Goal: Information Seeking & Learning: Learn about a topic

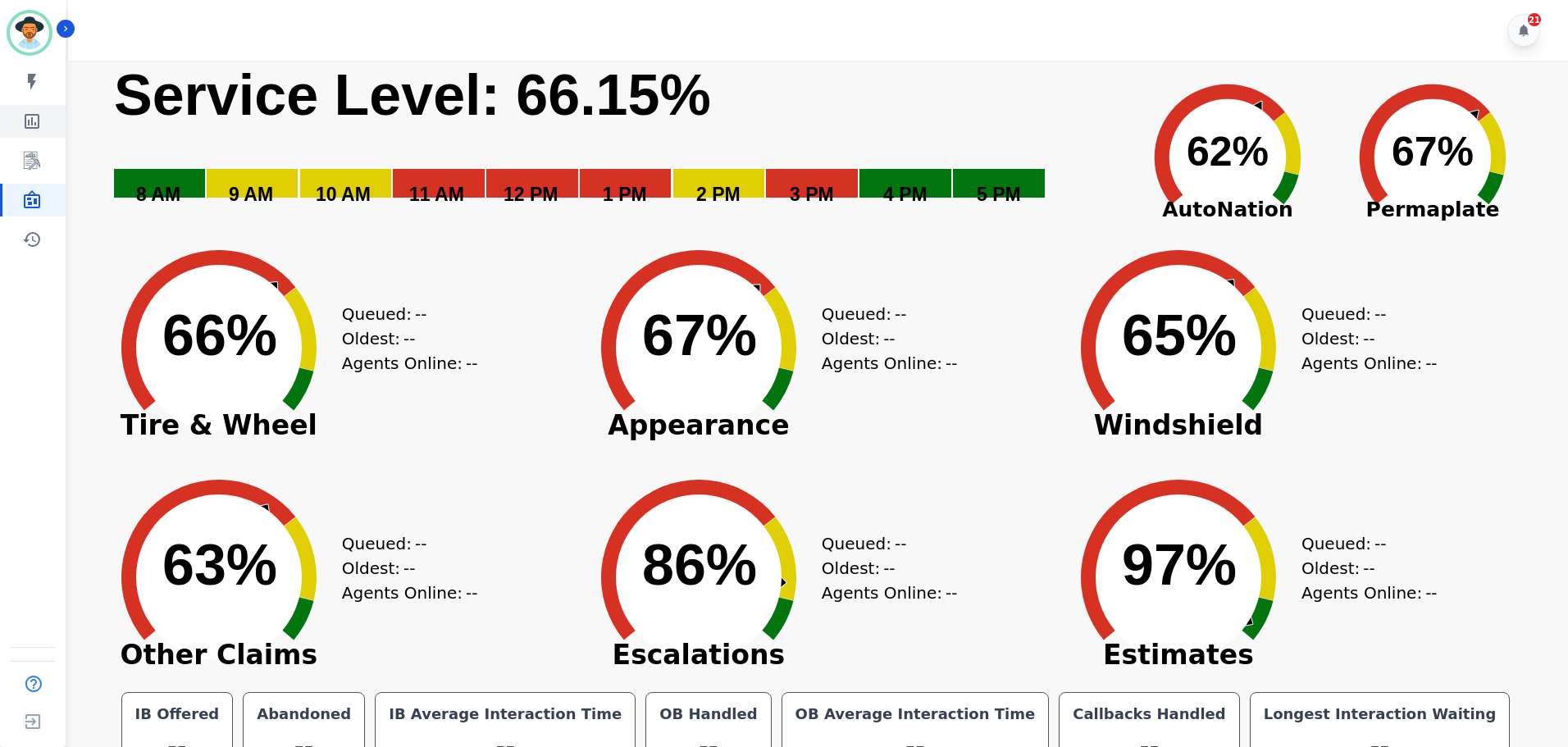
click at [32, 113] on icon "Sidebar" at bounding box center [32, 122] width 20 height 20
click at [32, 153] on icon "Sidebar" at bounding box center [32, 161] width 16 height 18
click at [32, 123] on icon "Sidebar" at bounding box center [32, 122] width 15 height 15
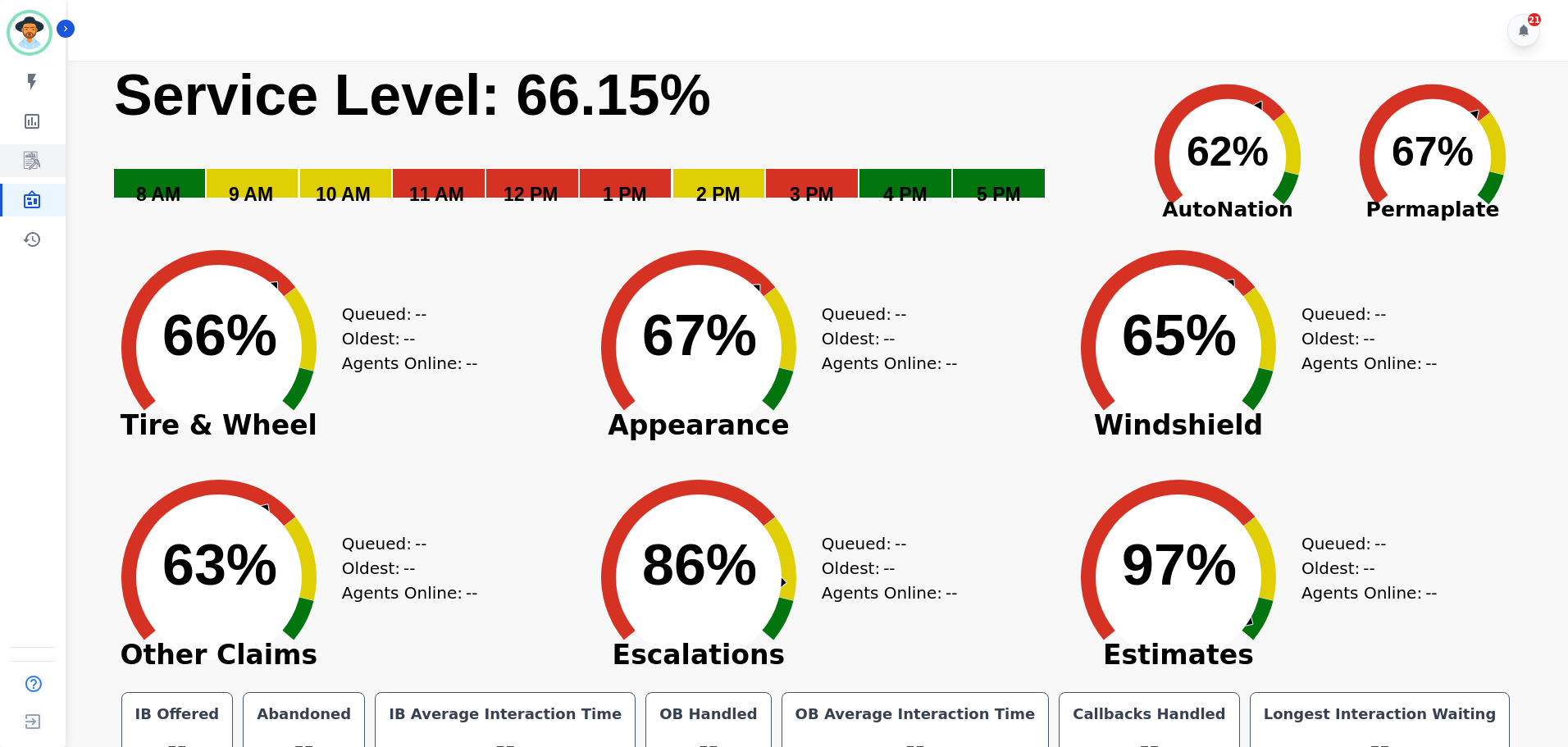
click at [42, 152] on link "Sidebar" at bounding box center [35, 161] width 64 height 33
click at [37, 153] on icon "Sidebar" at bounding box center [32, 161] width 16 height 18
click at [30, 240] on icon "Sidebar" at bounding box center [32, 240] width 20 height 20
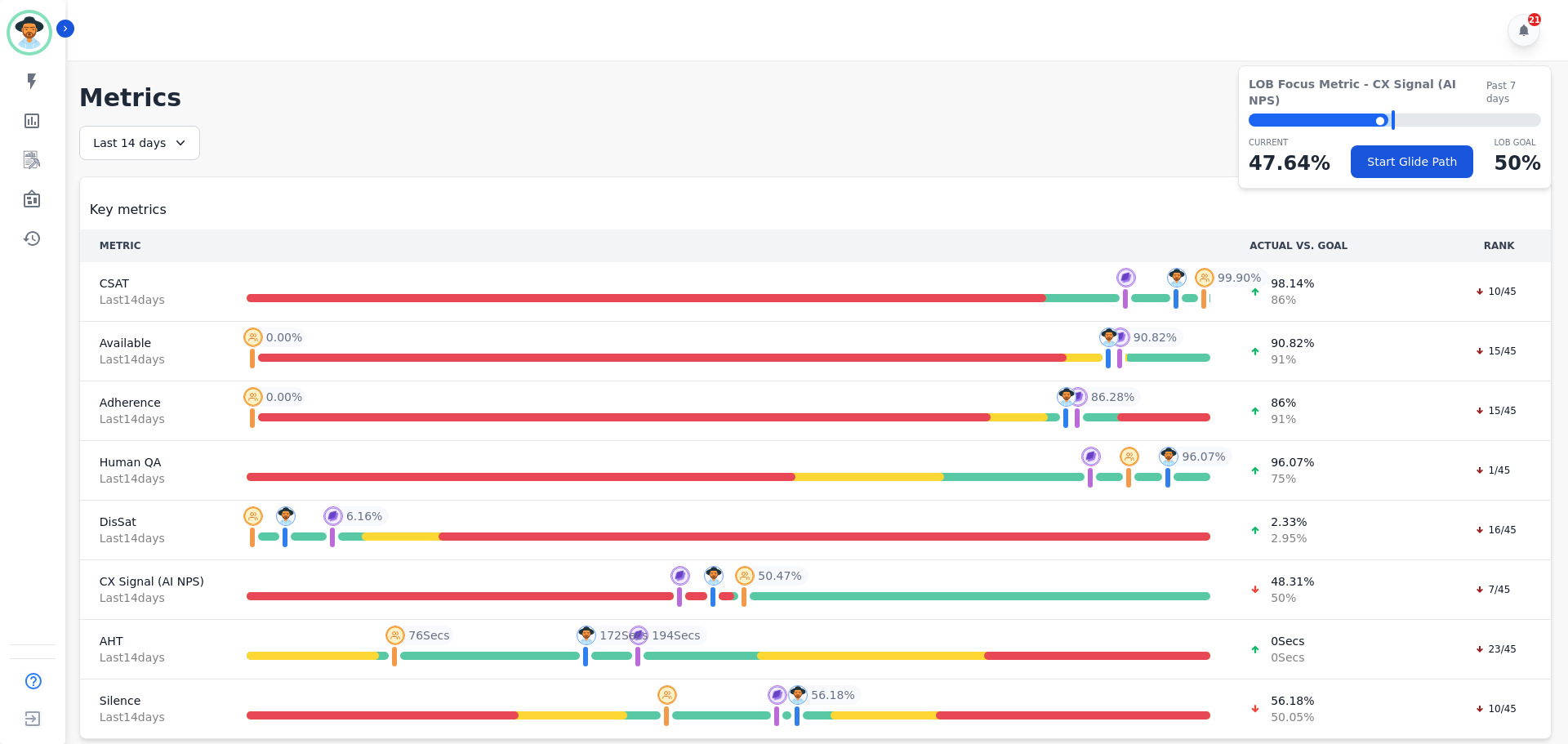
click at [25, 176] on div "My skills My Metrics Interaction Mining Wall Board Coaching History" at bounding box center [33, 160] width 65 height 190
click at [30, 165] on icon "Sidebar" at bounding box center [32, 160] width 20 height 20
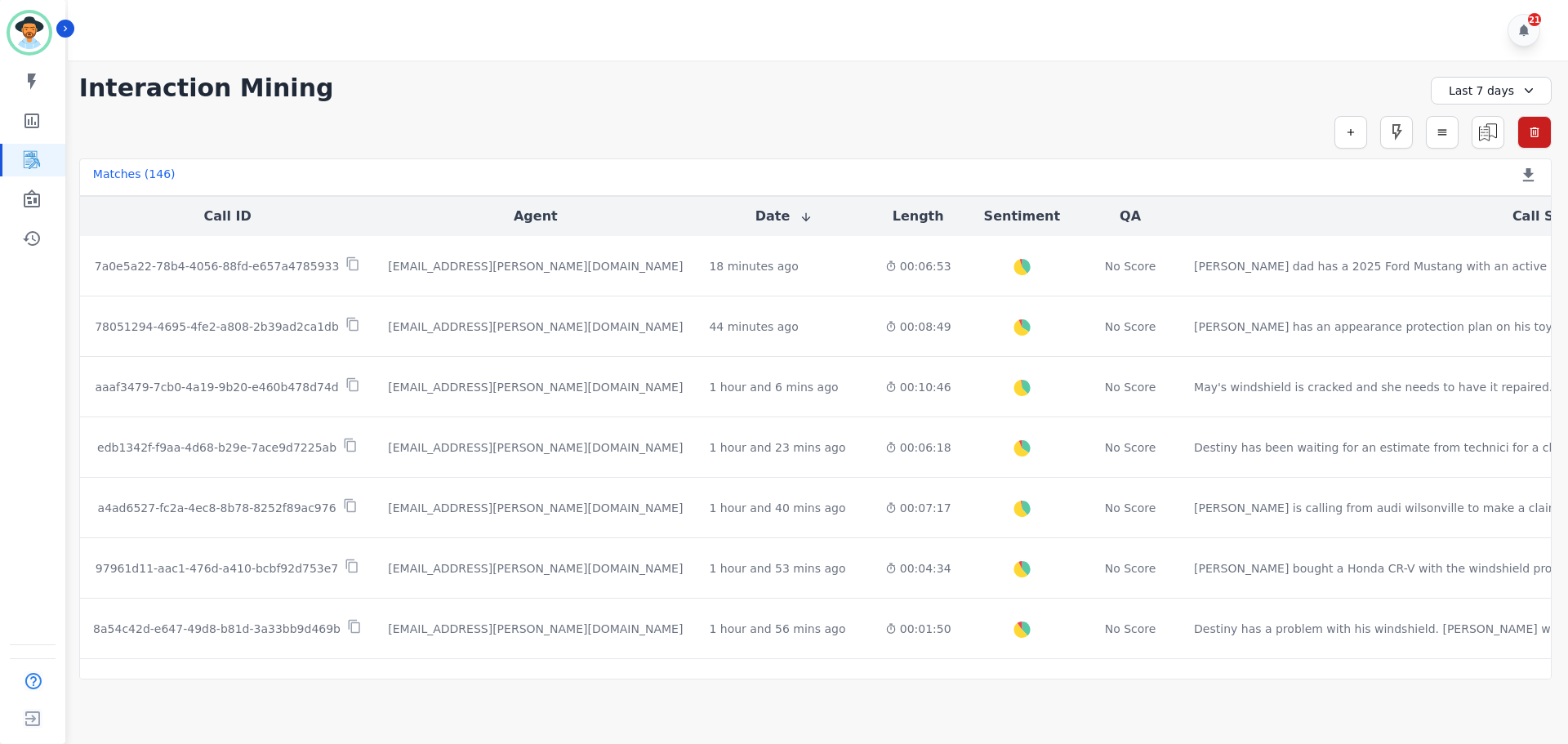
click at [514, 209] on button "Agent" at bounding box center [535, 217] width 44 height 20
click at [503, 209] on button "Agent" at bounding box center [536, 217] width 67 height 20
click at [1445, 128] on icon "button" at bounding box center [1442, 132] width 12 height 12
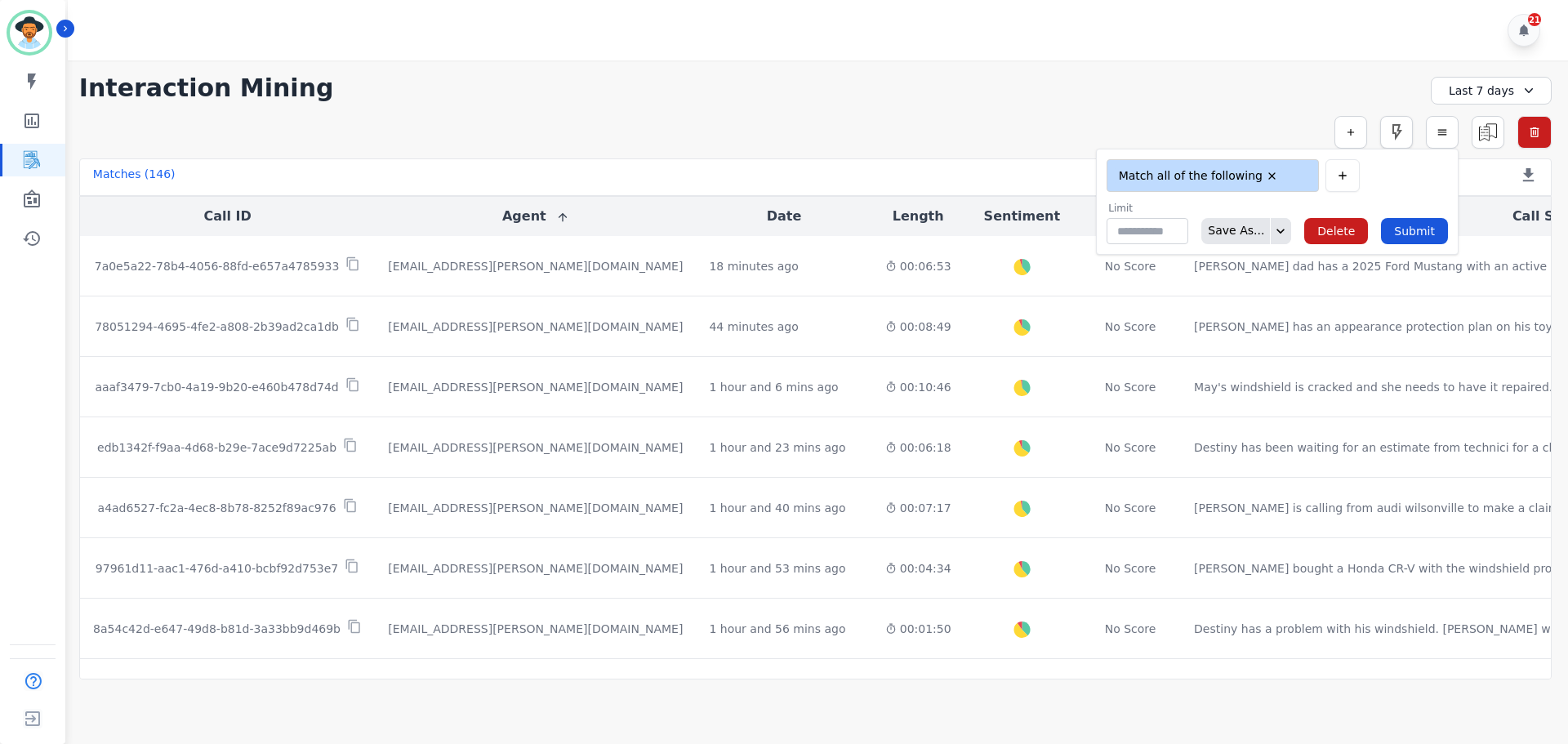
click at [1393, 131] on icon "button" at bounding box center [1397, 132] width 10 height 16
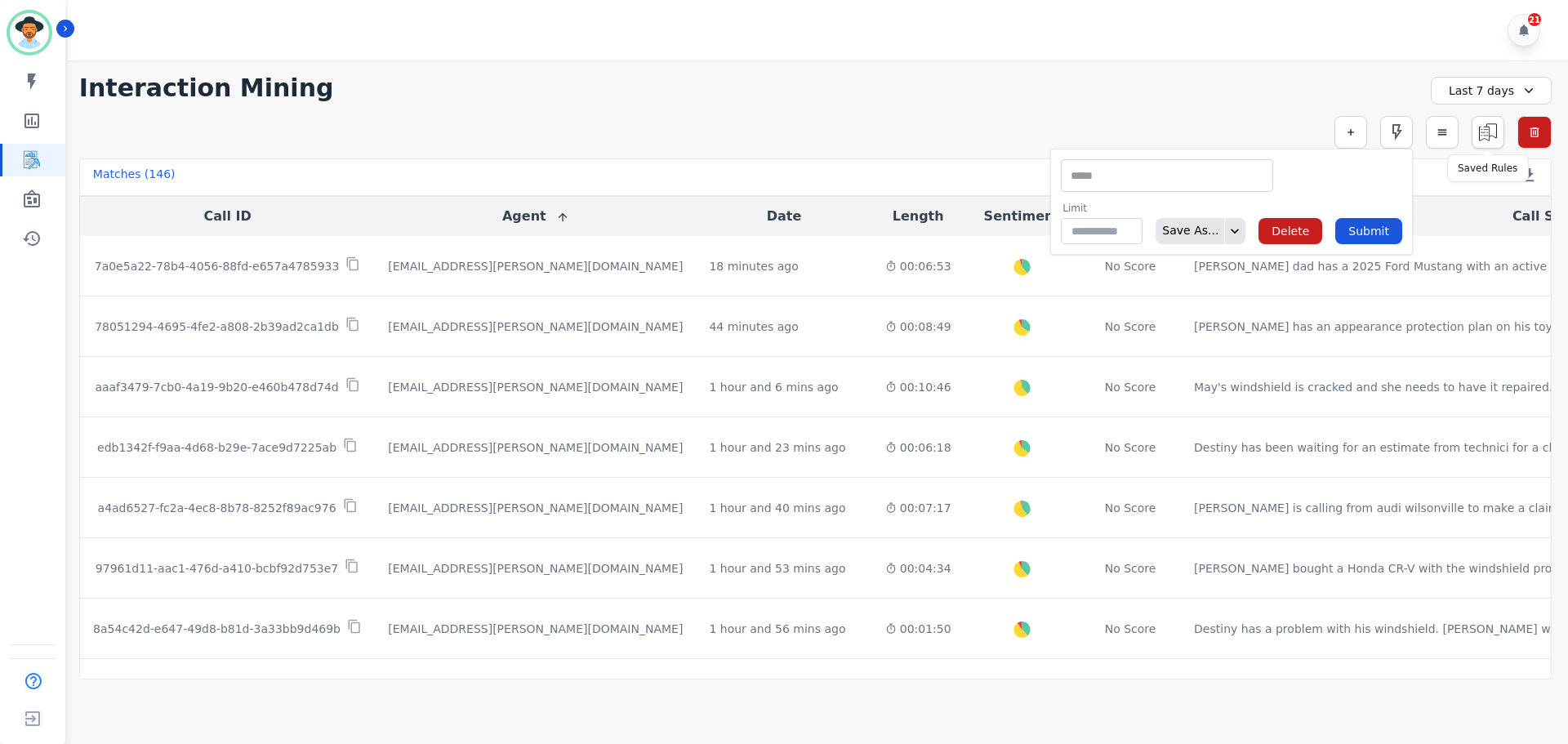
click at [1486, 124] on img at bounding box center [1488, 132] width 31 height 31
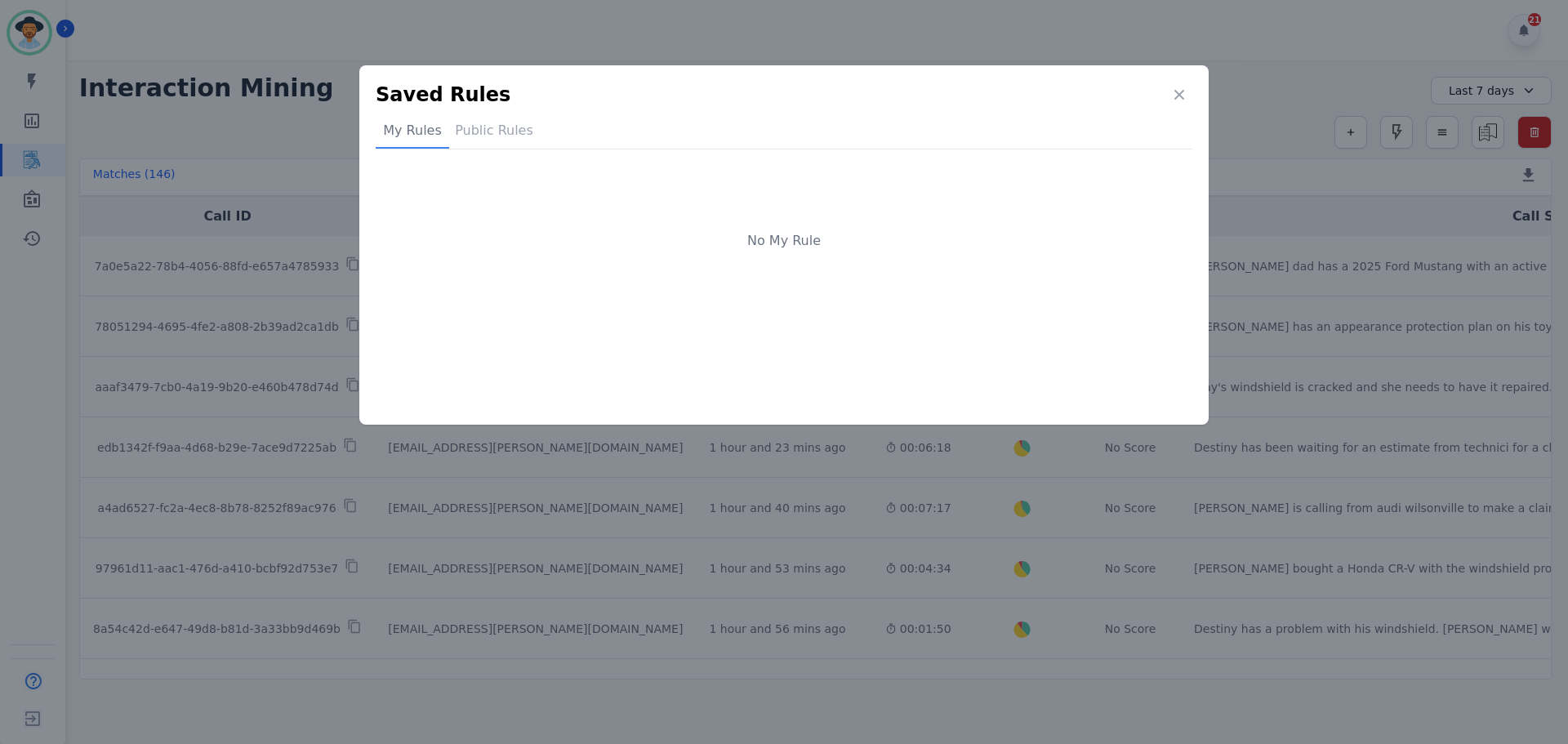
click at [1320, 291] on div "Saved Rules My Rules Public Rules No My Rule" at bounding box center [784, 372] width 1568 height 744
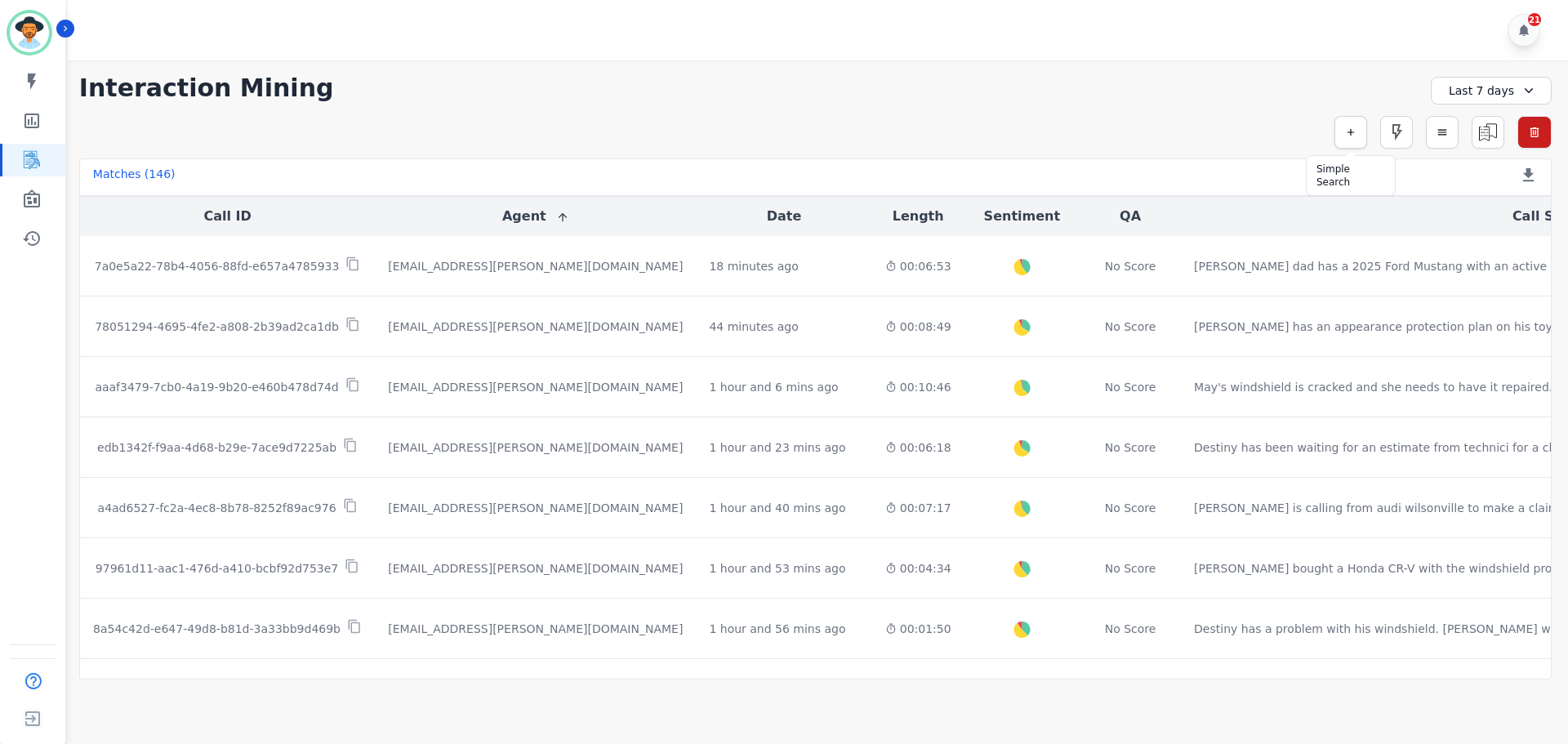
click at [1346, 128] on icon "button" at bounding box center [1351, 132] width 12 height 12
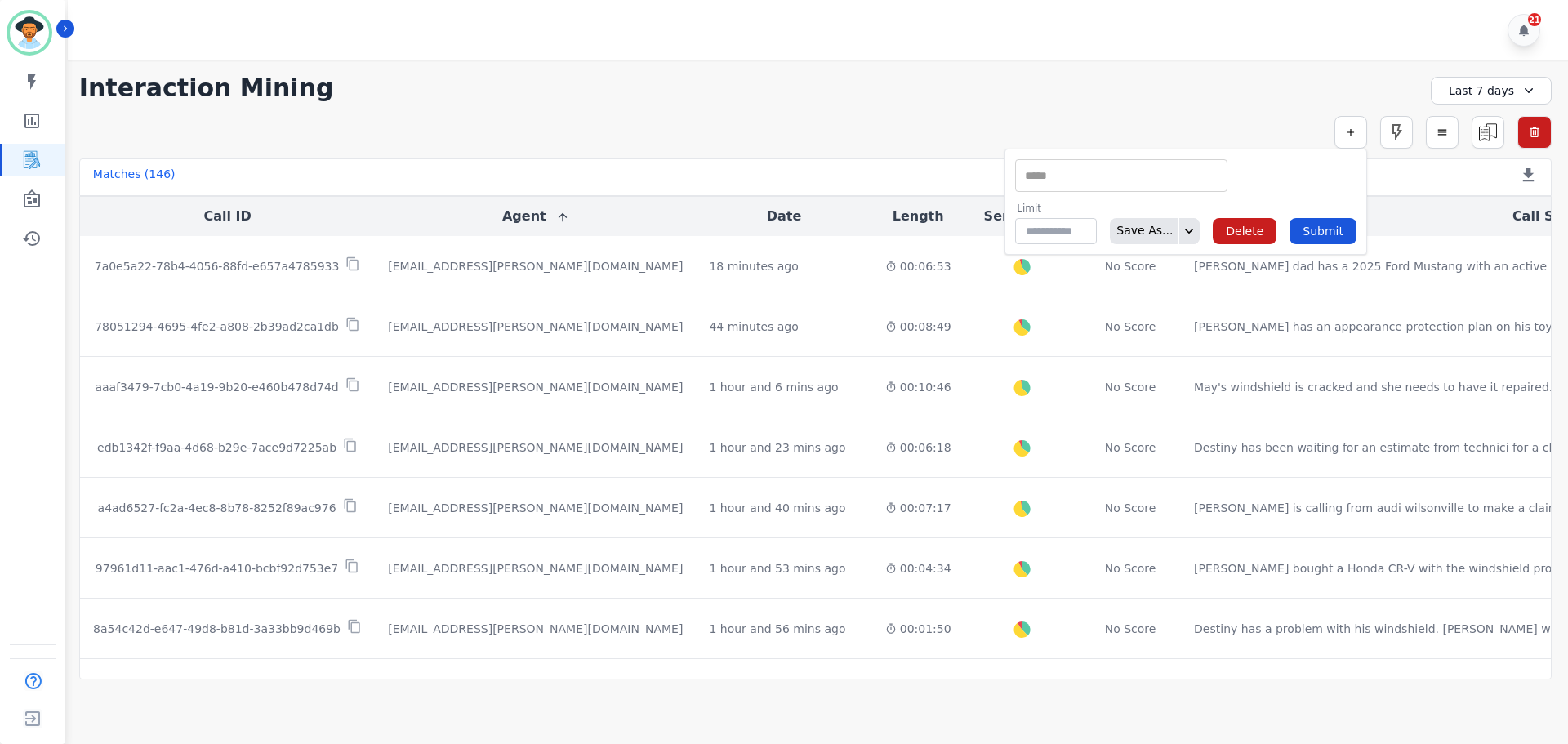
click at [1190, 108] on div "**********" at bounding box center [816, 370] width 1506 height 619
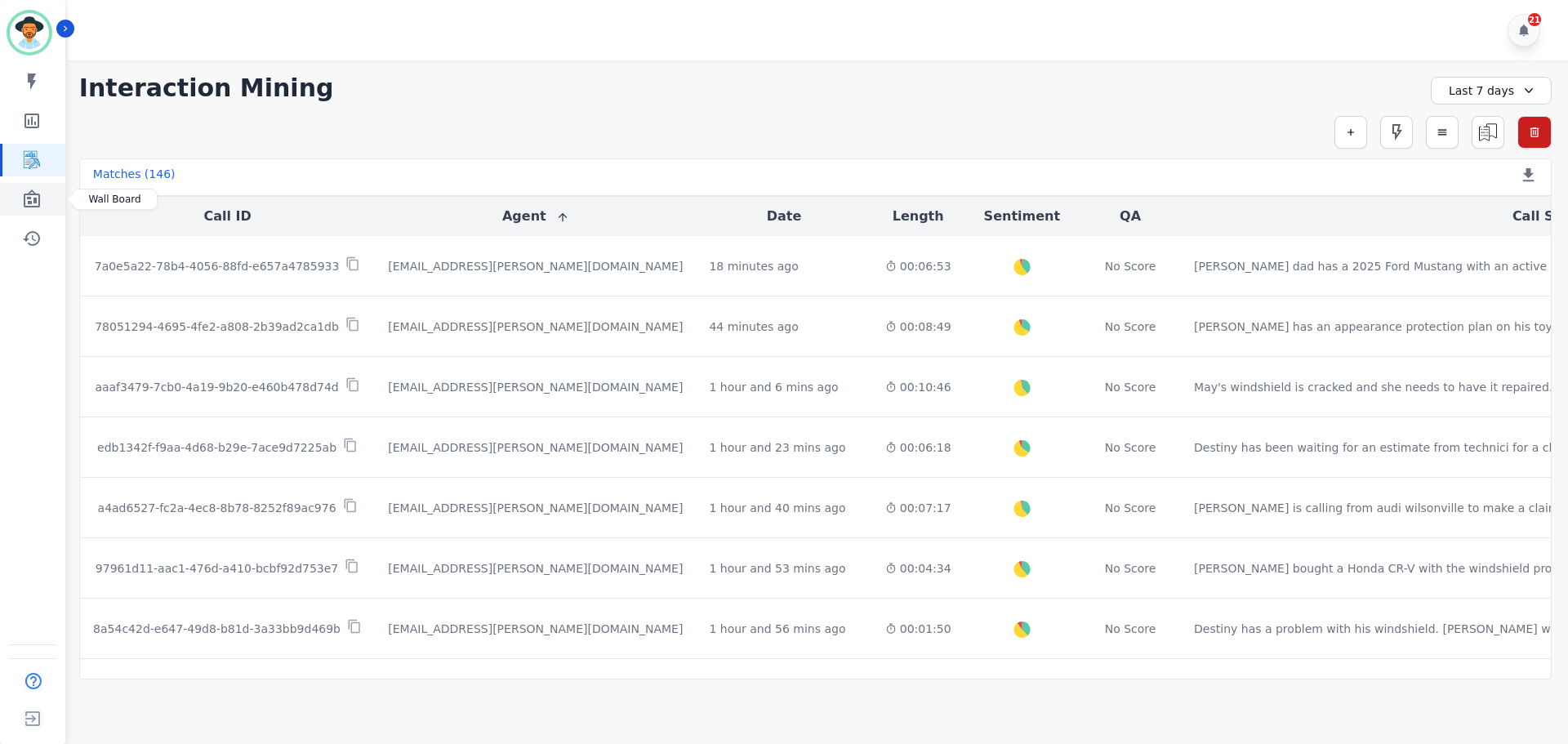
click at [45, 194] on link "Sidebar" at bounding box center [34, 199] width 63 height 33
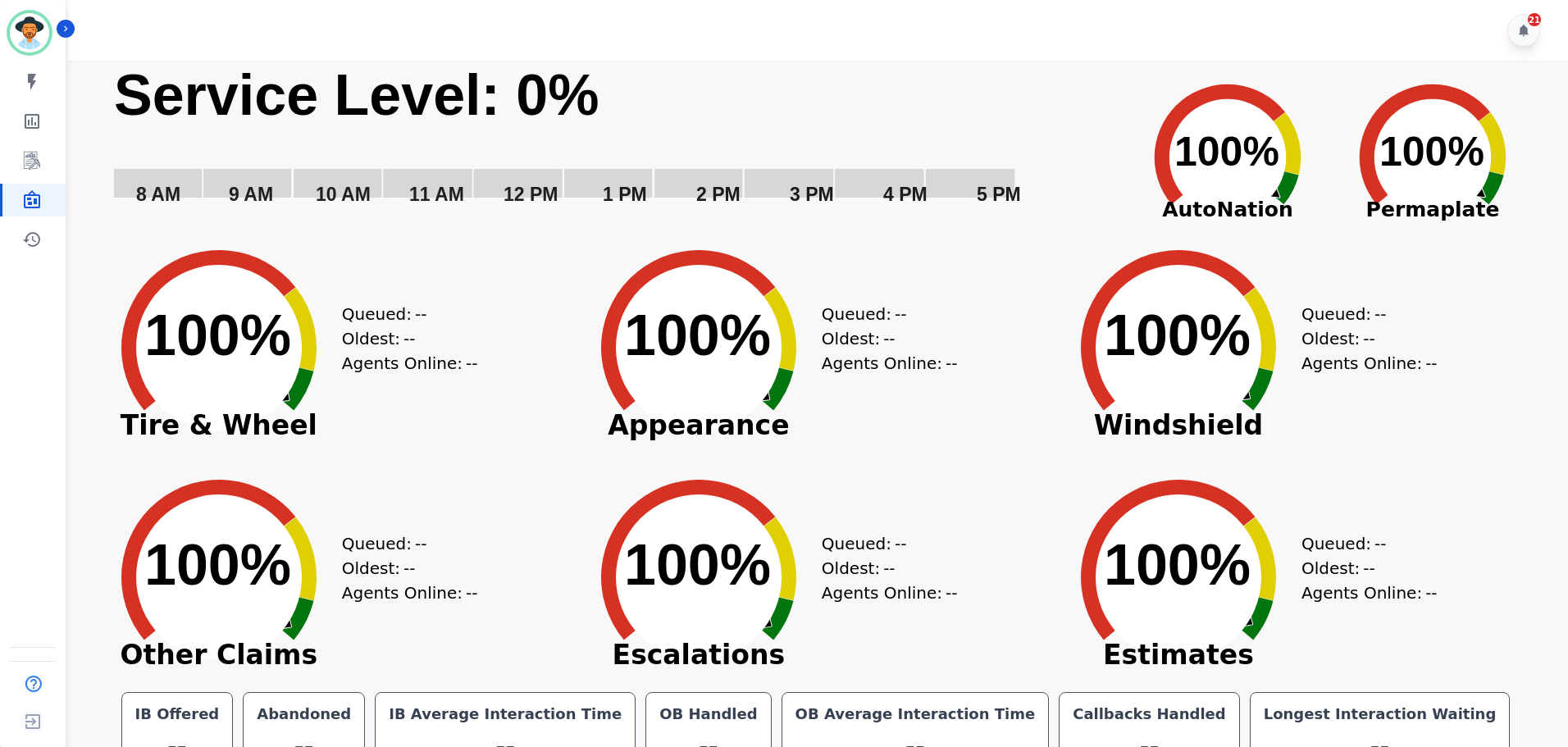
scroll to position [37, 0]
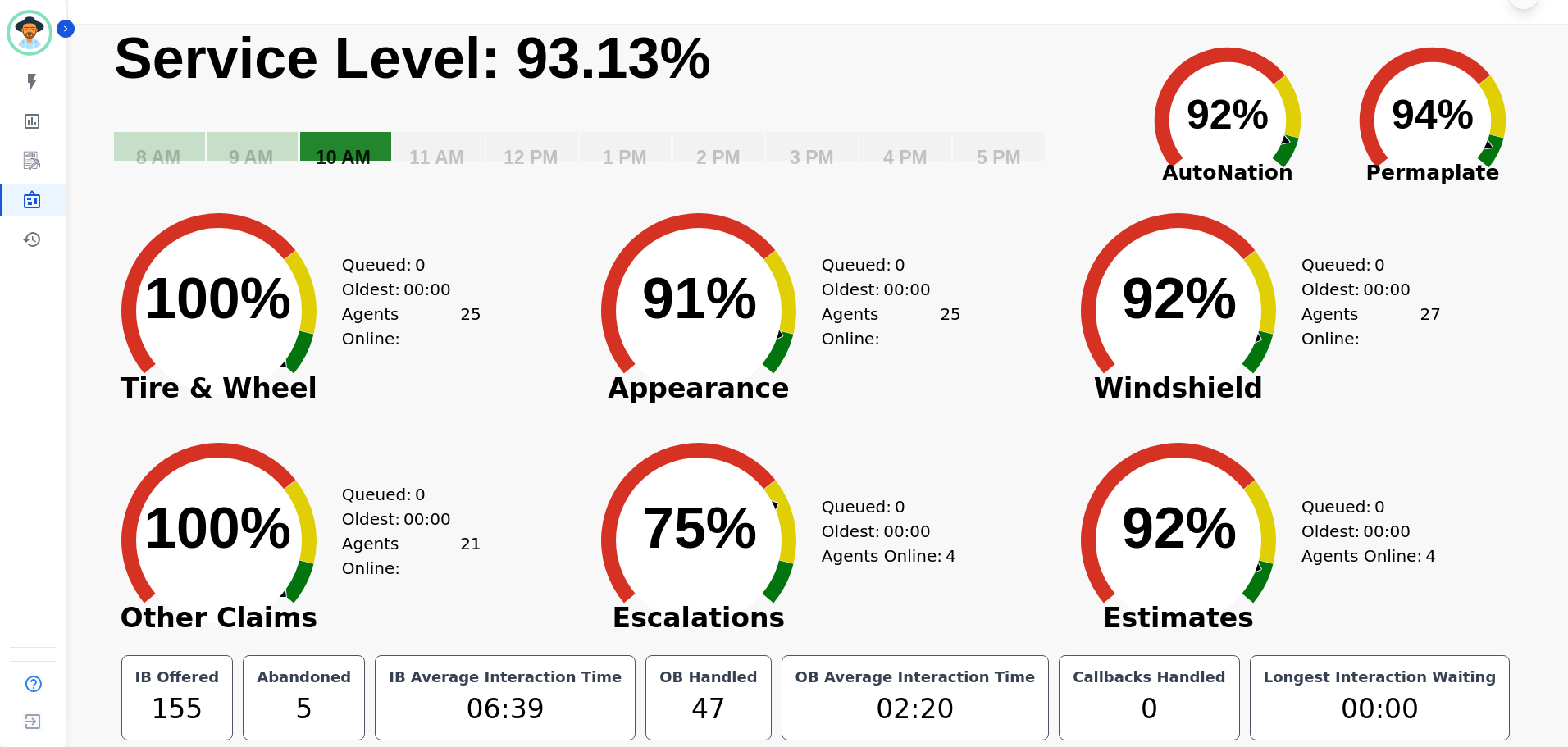
click at [335, 147] on text "10 AM" at bounding box center [343, 157] width 55 height 21
click at [328, 153] on text "10 AM" at bounding box center [343, 157] width 55 height 21
click at [277, 157] on rect "Service Level: 0%" at bounding box center [252, 146] width 91 height 29
click at [129, 143] on rect "Service Level: 0%" at bounding box center [159, 146] width 92 height 29
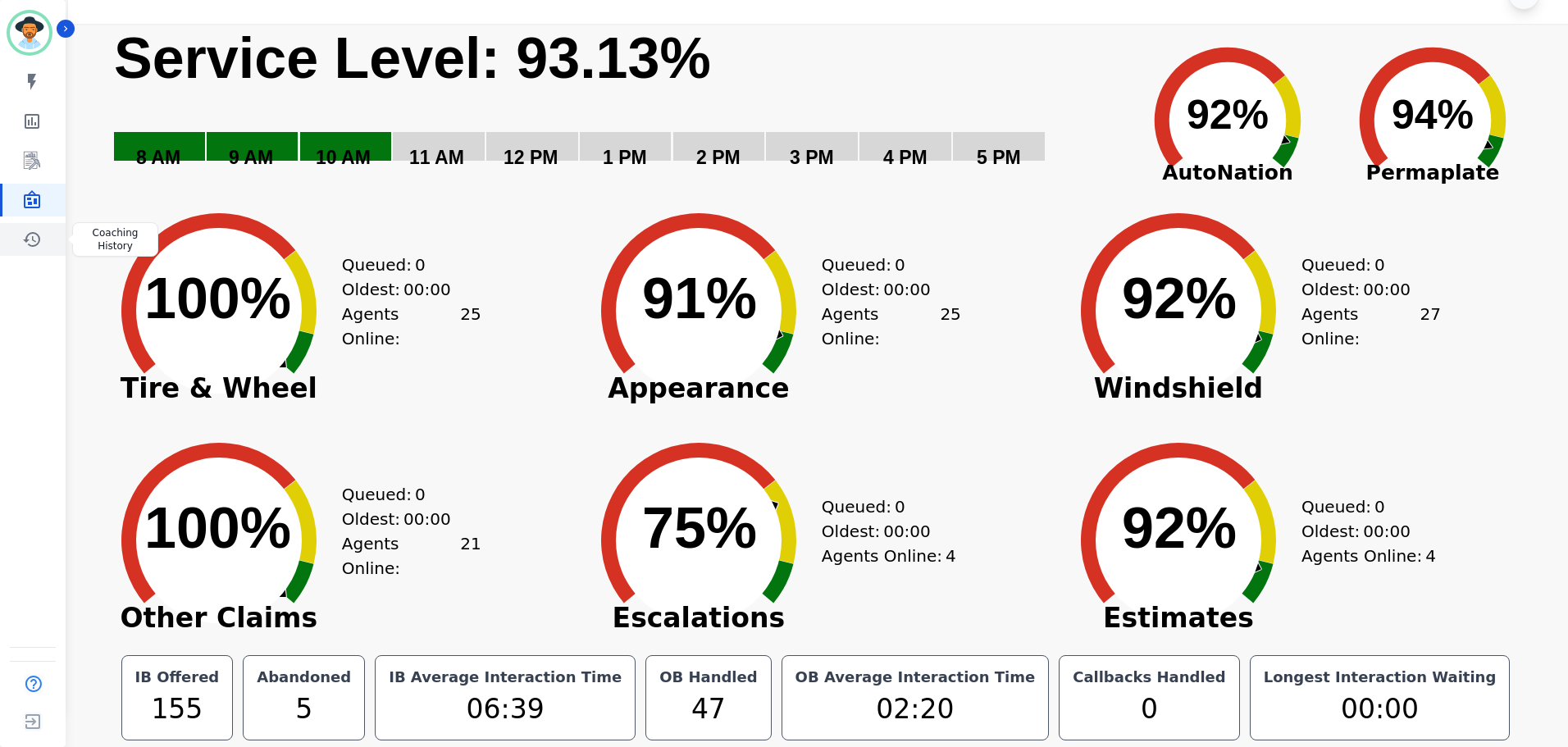
click at [30, 243] on icon "Sidebar" at bounding box center [32, 240] width 20 height 20
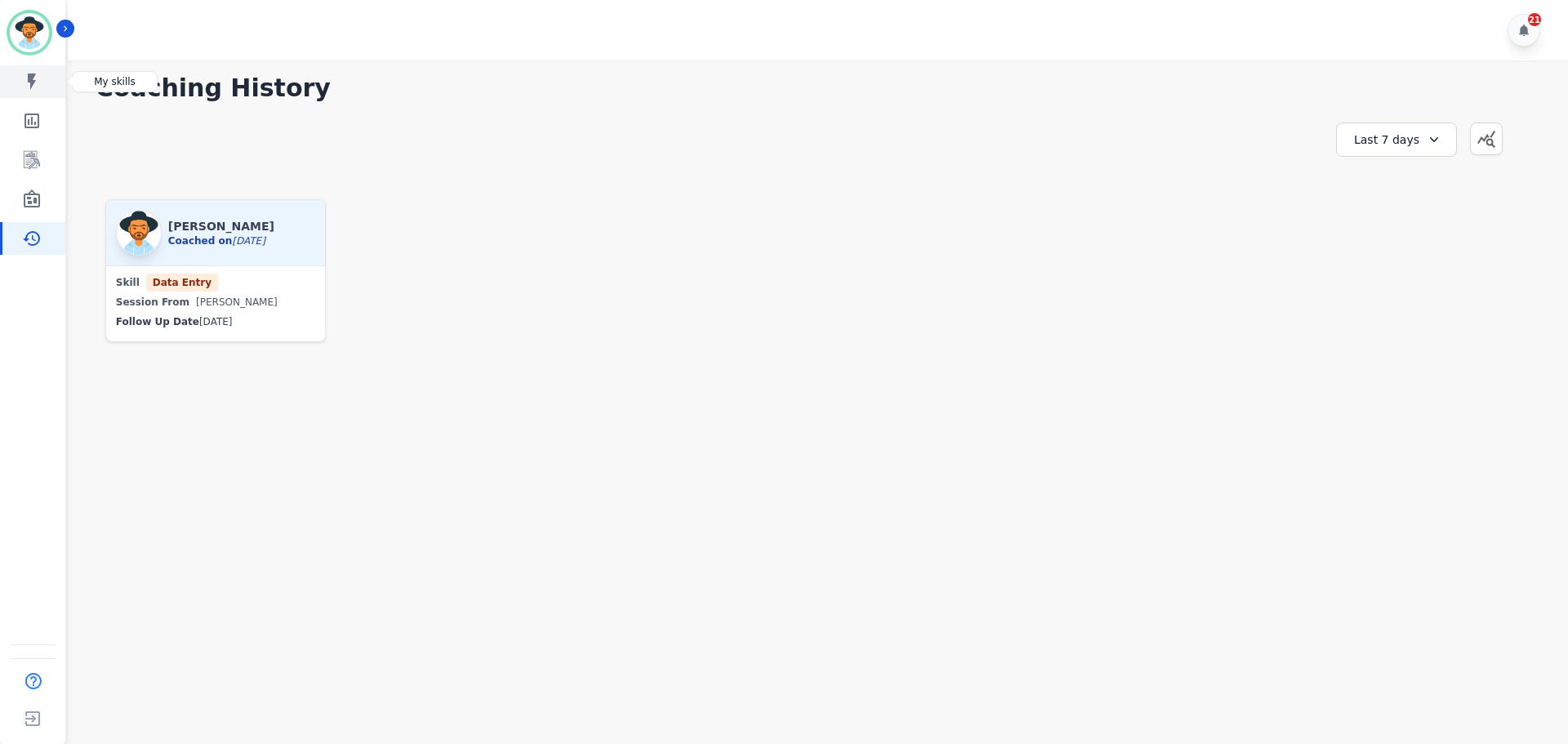
click at [30, 85] on icon "Sidebar" at bounding box center [32, 81] width 8 height 16
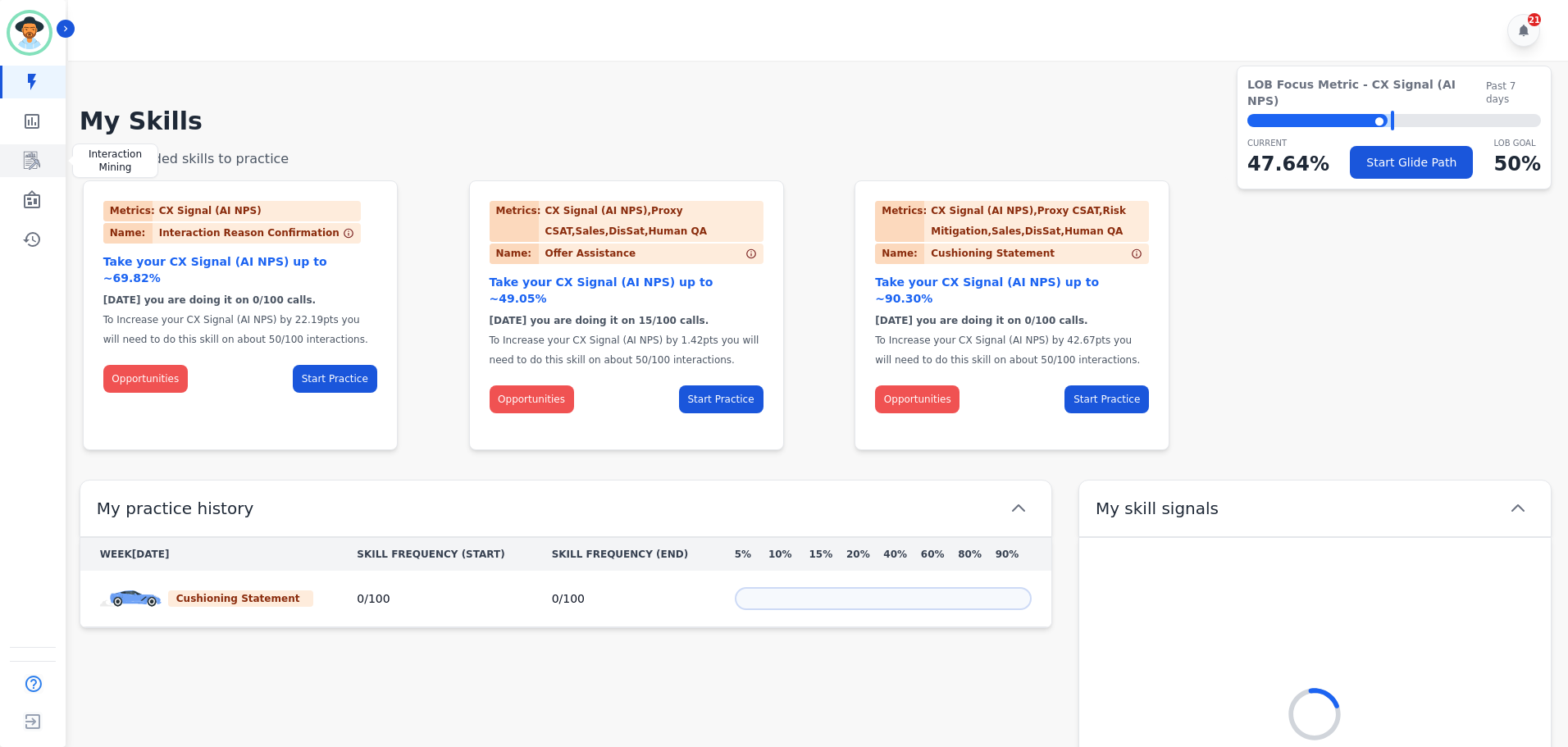
click at [38, 144] on link "Sidebar" at bounding box center [35, 161] width 64 height 33
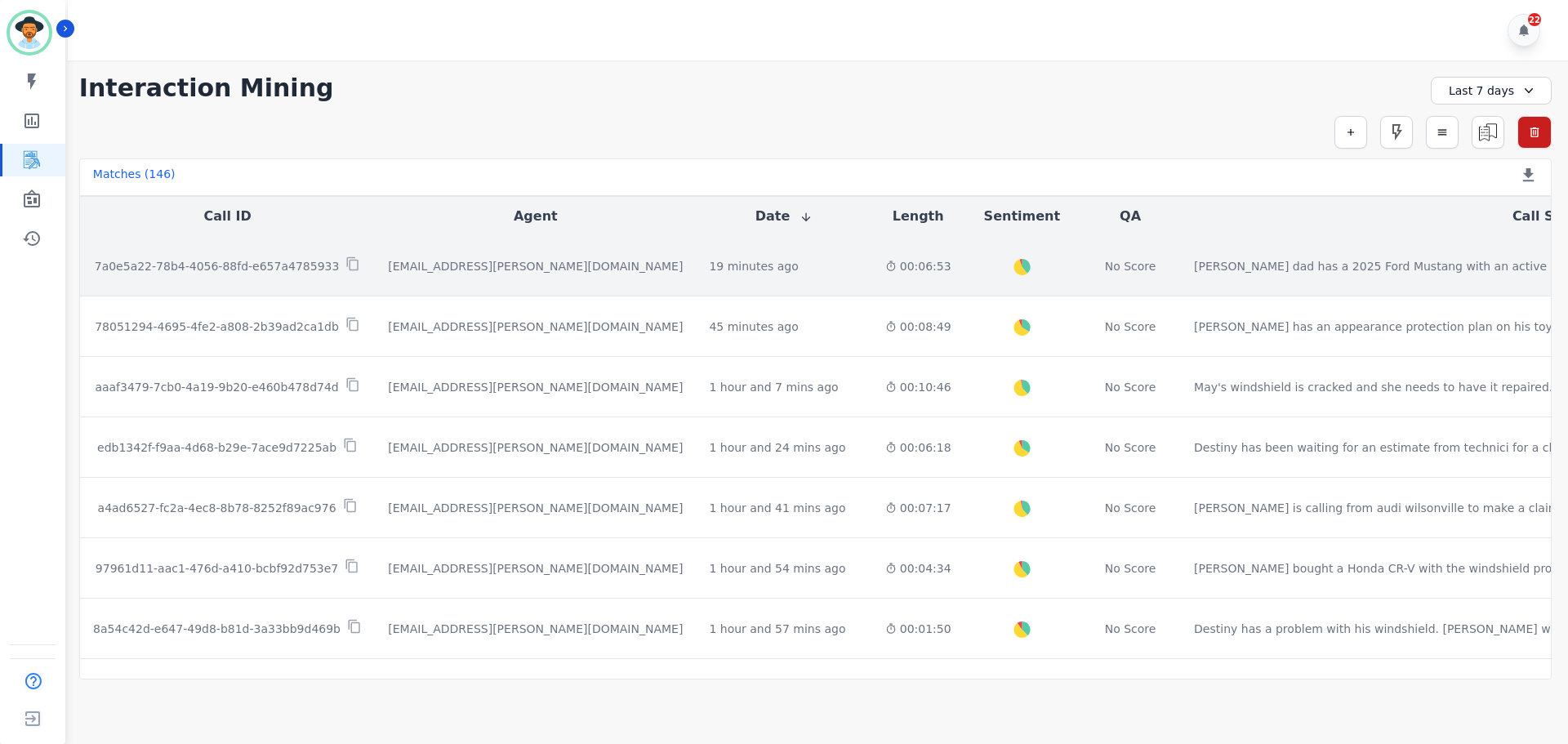
click at [1418, 277] on td "Leslie's dad has a 2025 Ford Mustang with an active windshield warranty. He was…" at bounding box center [1563, 266] width 765 height 61
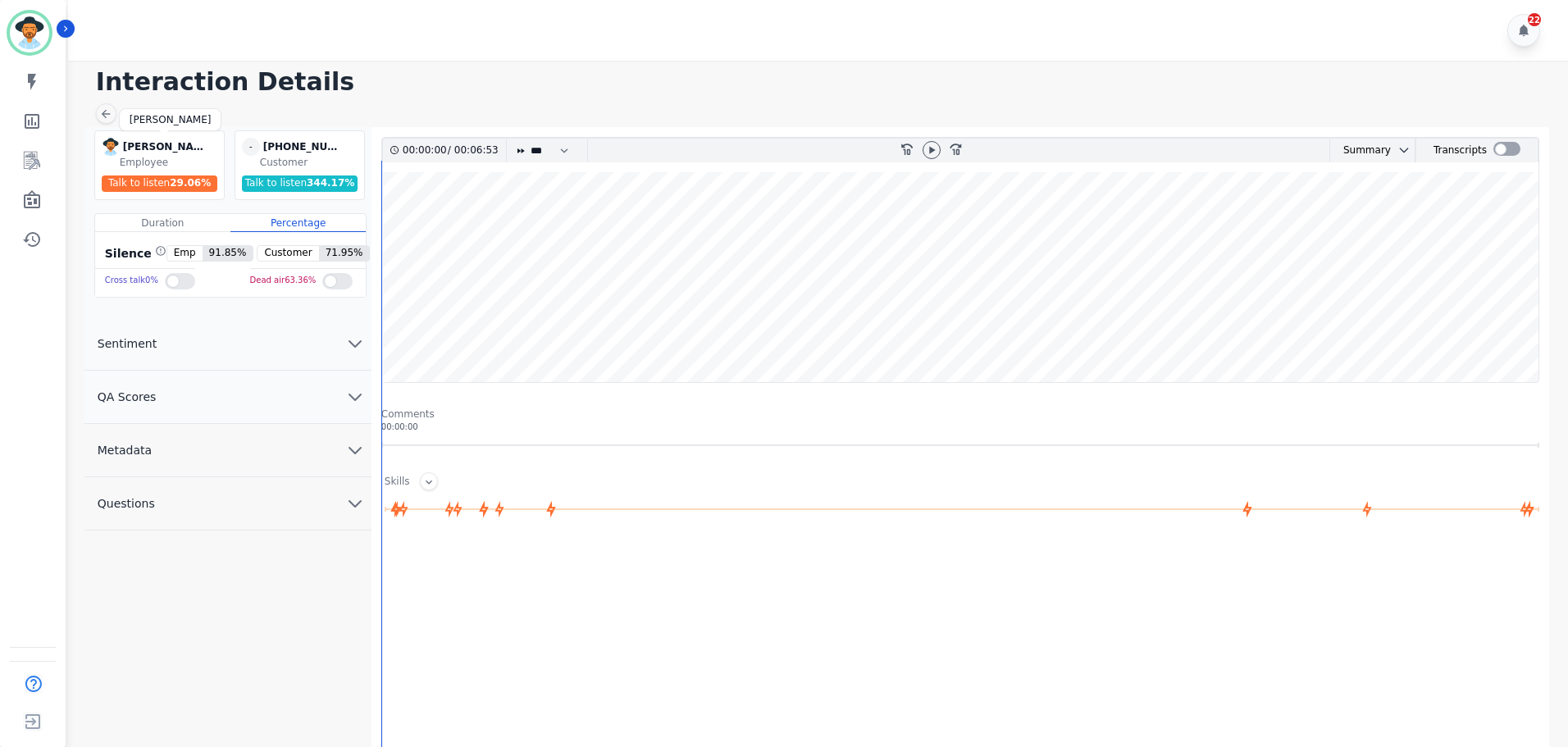
click at [160, 140] on div "[PERSON_NAME]" at bounding box center [163, 147] width 82 height 18
click at [129, 161] on div "Employee" at bounding box center [170, 162] width 101 height 13
click at [220, 253] on span "91.85 %" at bounding box center [228, 253] width 51 height 15
click at [199, 250] on span "Emp" at bounding box center [184, 253] width 35 height 15
click at [168, 219] on div "Duration" at bounding box center [163, 223] width 135 height 18
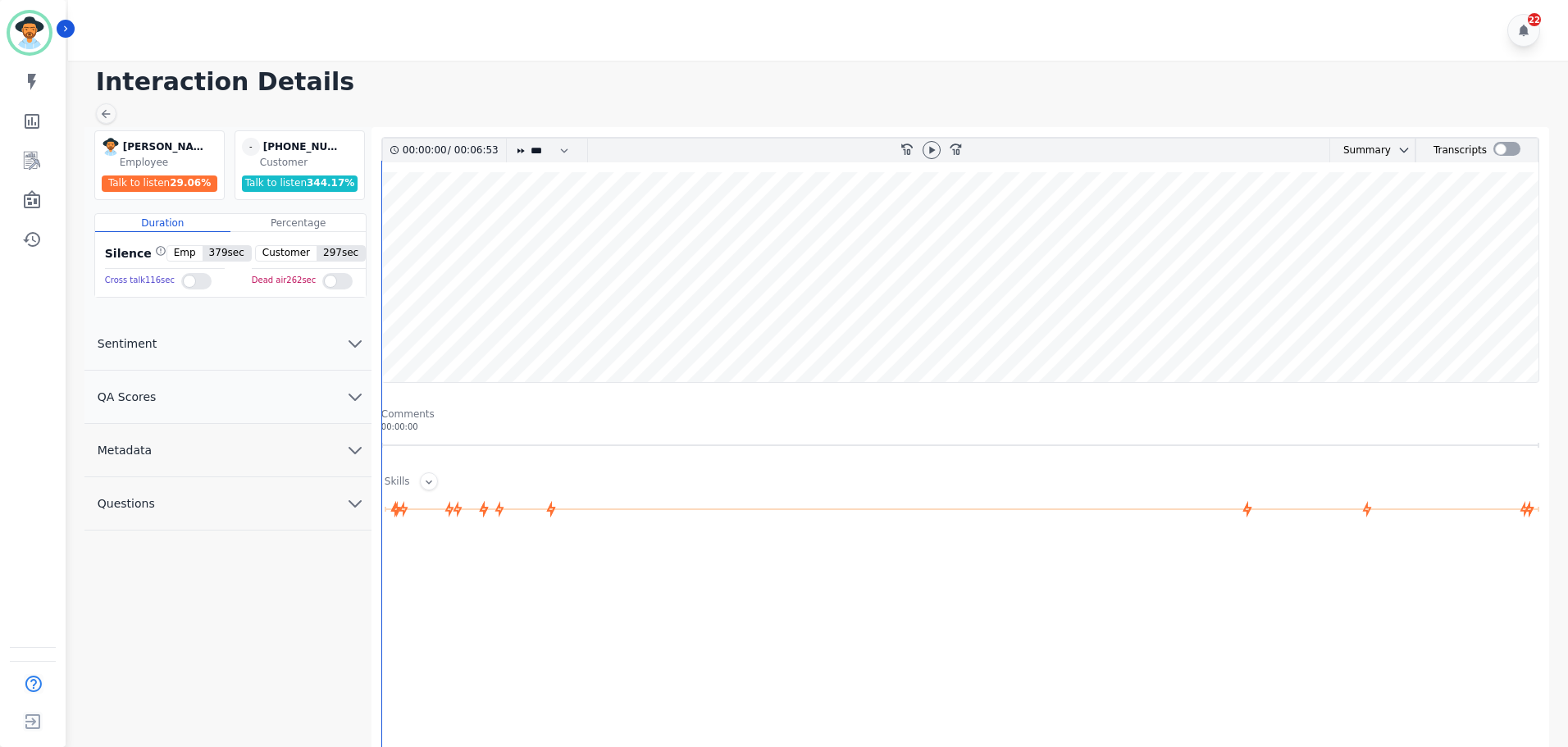
click at [225, 260] on span "379 sec" at bounding box center [226, 253] width 48 height 15
click at [223, 252] on span "379 sec" at bounding box center [226, 253] width 48 height 15
click at [290, 219] on div "Percentage" at bounding box center [298, 223] width 135 height 18
click at [935, 147] on icon at bounding box center [932, 150] width 13 height 13
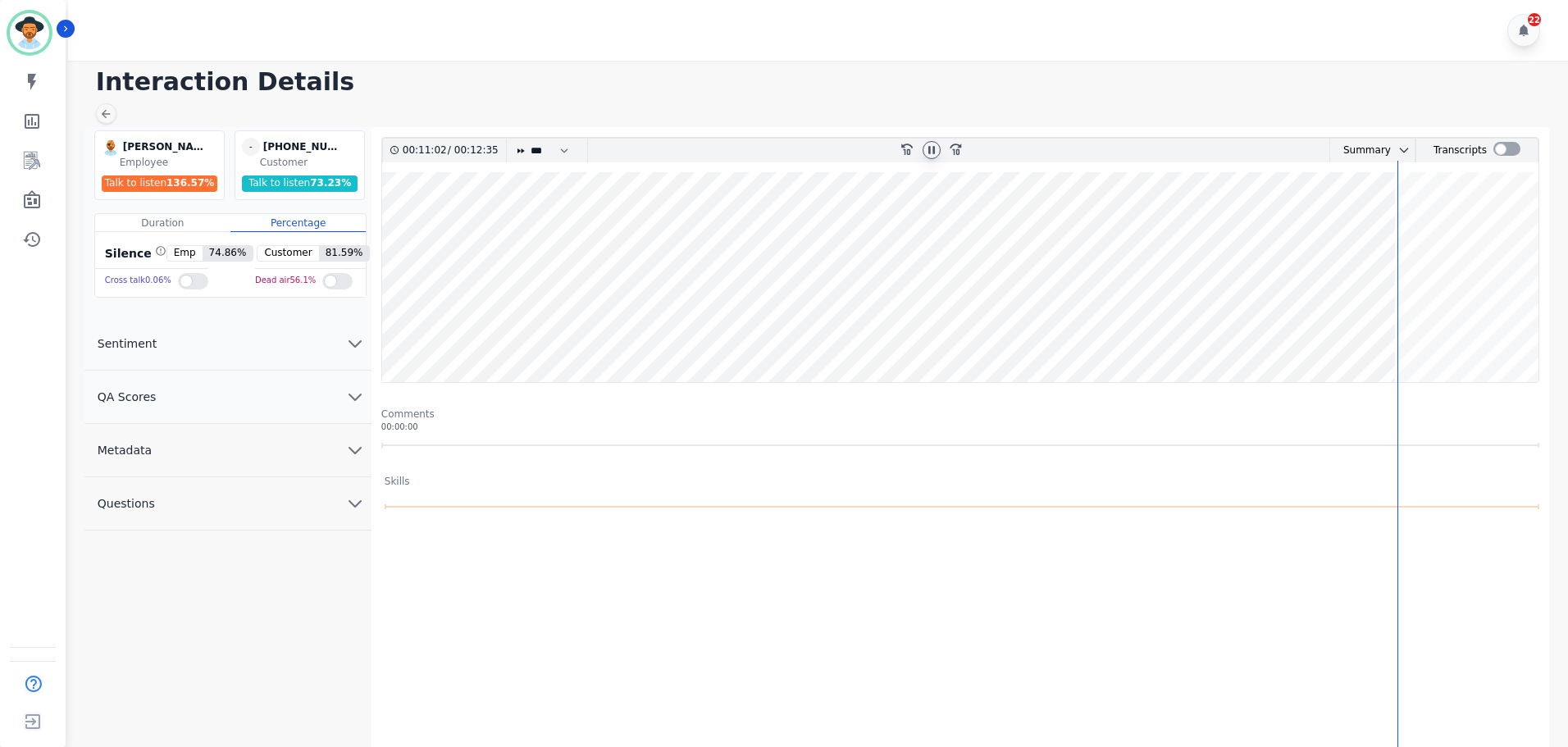
click at [938, 149] on icon at bounding box center [932, 150] width 13 height 13
